Goal: Task Accomplishment & Management: Use online tool/utility

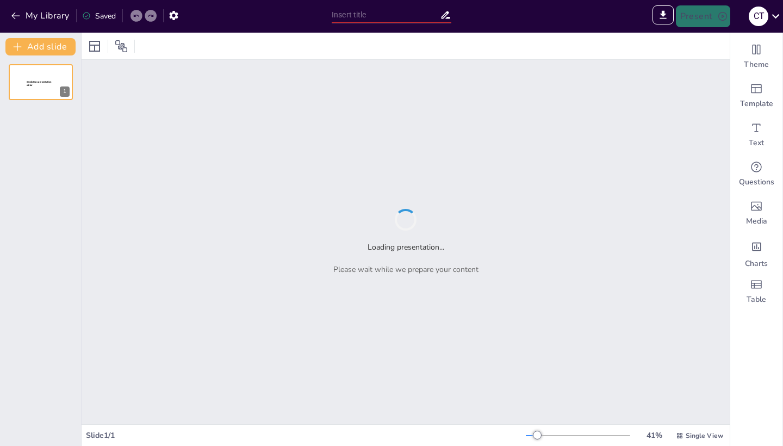
type input "Giới Thiệu Trường THPT [GEOGRAPHIC_DATA]"
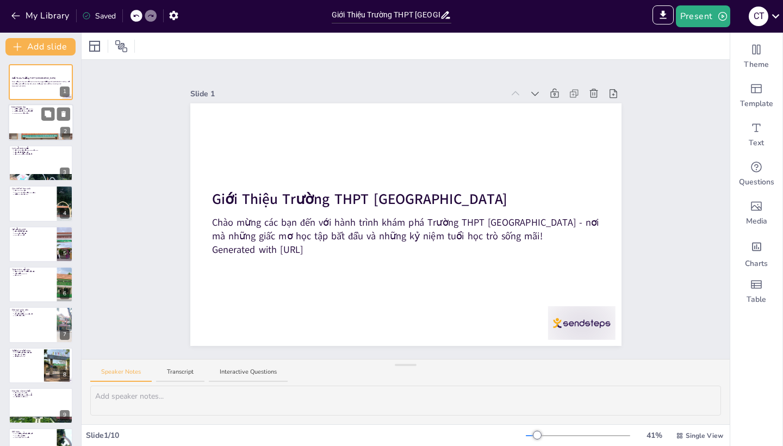
click at [39, 116] on div at bounding box center [40, 122] width 65 height 37
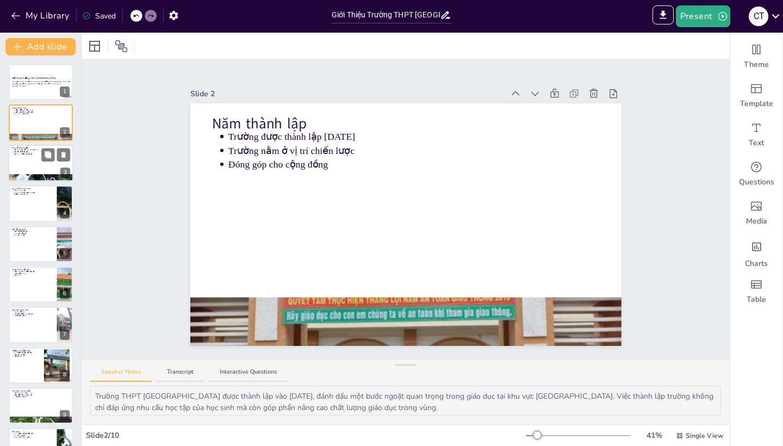
click at [38, 164] on div at bounding box center [40, 163] width 65 height 37
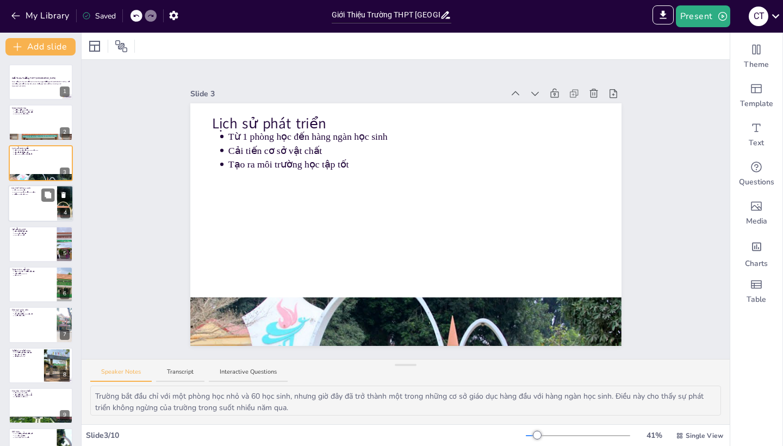
click at [28, 203] on div at bounding box center [40, 203] width 65 height 37
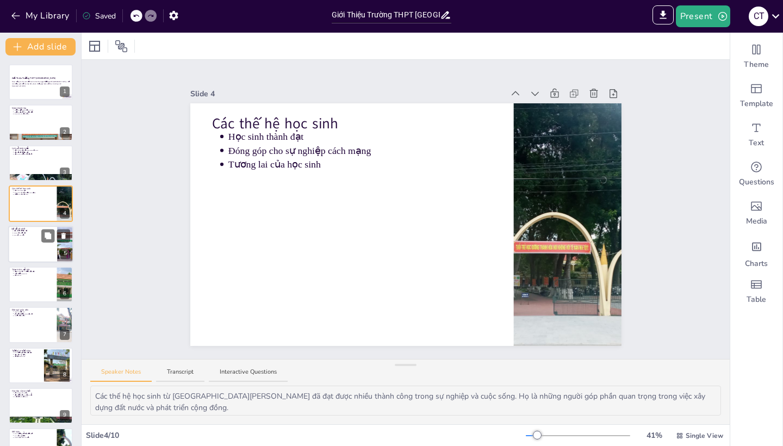
click at [38, 254] on div at bounding box center [40, 244] width 65 height 37
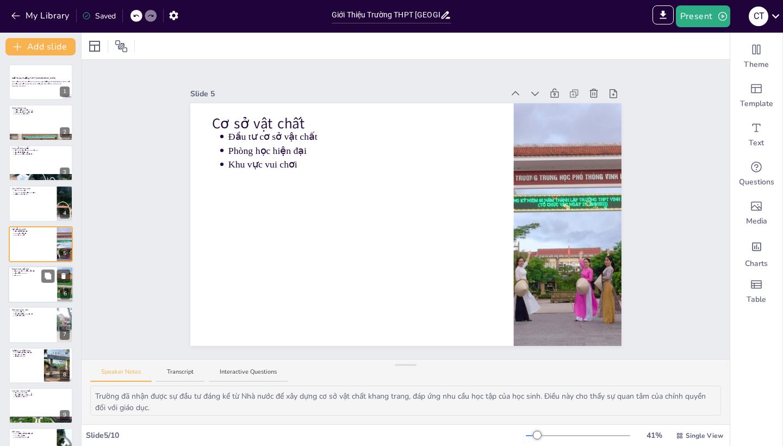
click at [33, 287] on div at bounding box center [40, 284] width 65 height 37
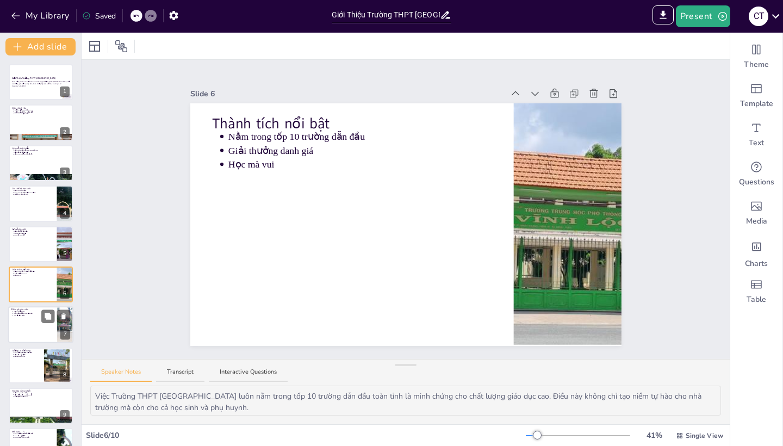
scroll to position [27, 0]
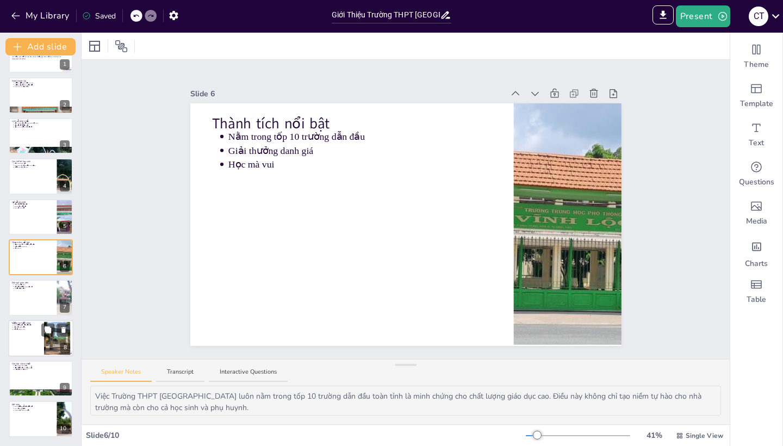
click at [33, 330] on p "Cơ hội thành công" at bounding box center [27, 329] width 27 height 2
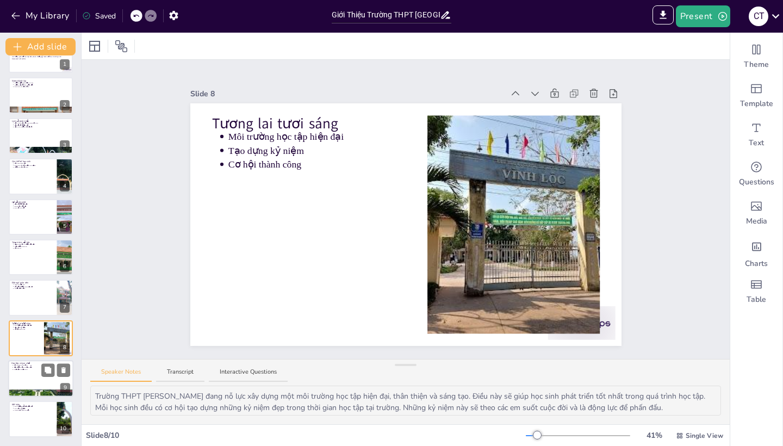
click at [34, 371] on div at bounding box center [40, 378] width 65 height 37
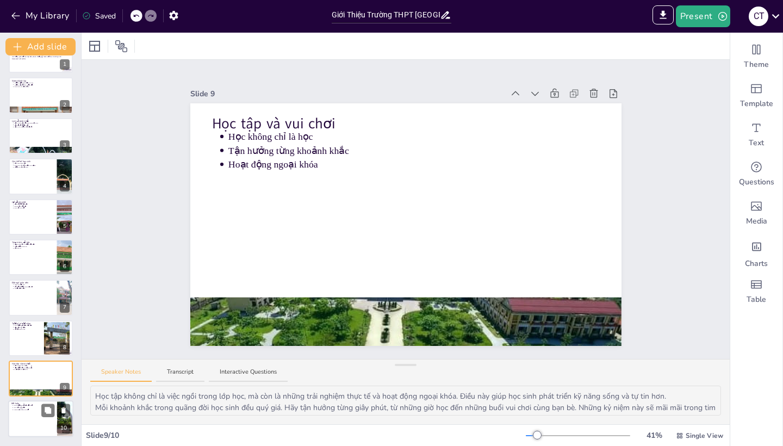
click at [39, 409] on p "Xây dựng kỷ niệm" at bounding box center [34, 408] width 40 height 2
type textarea "Trường THPT [GEOGRAPHIC_DATA] không chỉ là nơi học tập mà còn là nơi khởi đầu c…"
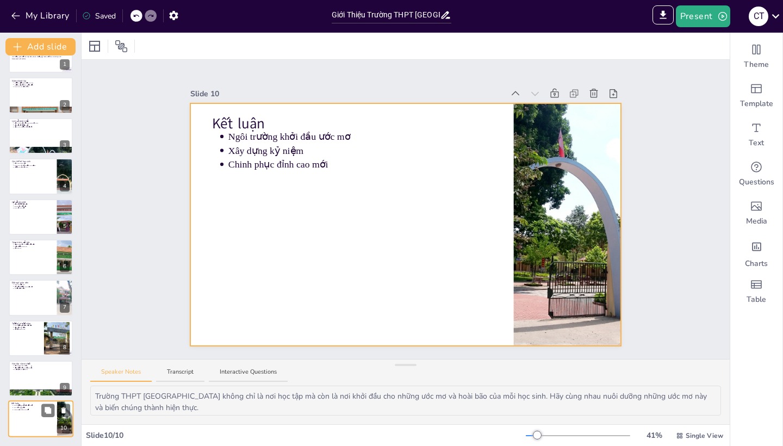
click at [38, 425] on div at bounding box center [40, 419] width 65 height 37
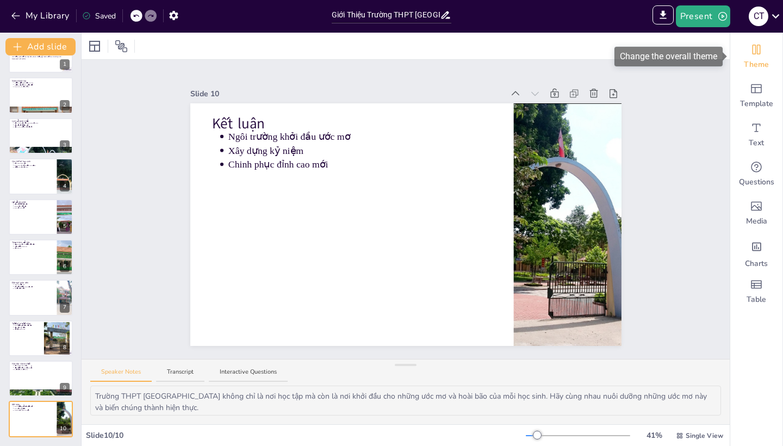
click at [754, 58] on div "Theme" at bounding box center [757, 56] width 52 height 39
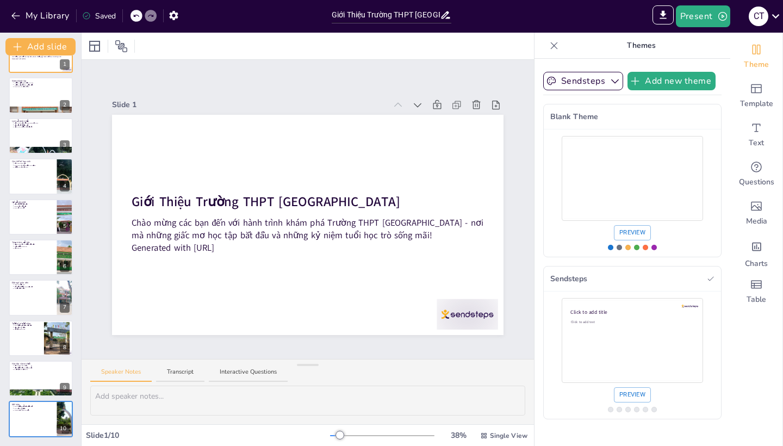
click at [557, 47] on icon at bounding box center [554, 45] width 11 height 11
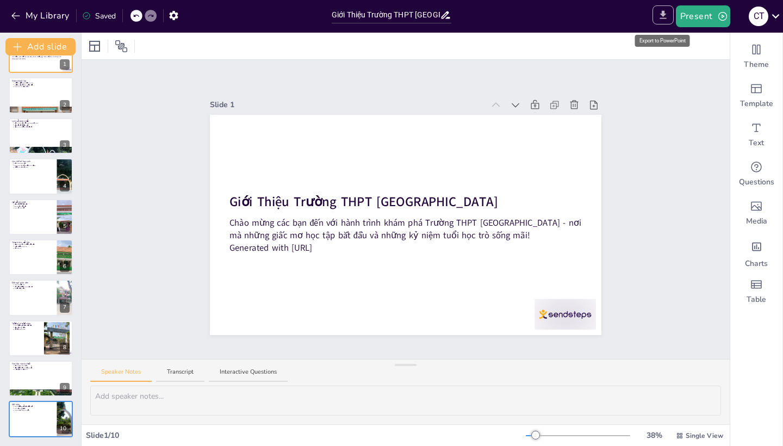
click at [666, 14] on icon "Export to PowerPoint" at bounding box center [663, 15] width 7 height 8
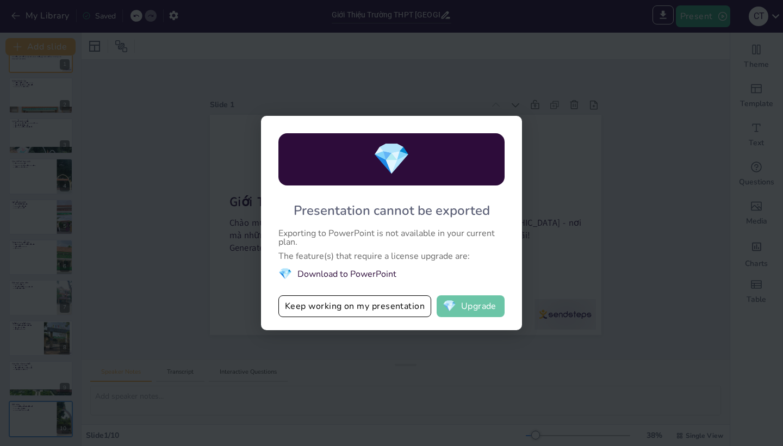
click at [459, 312] on button "💎 Upgrade" at bounding box center [471, 306] width 68 height 22
